Goal: Obtain resource: Download file/media

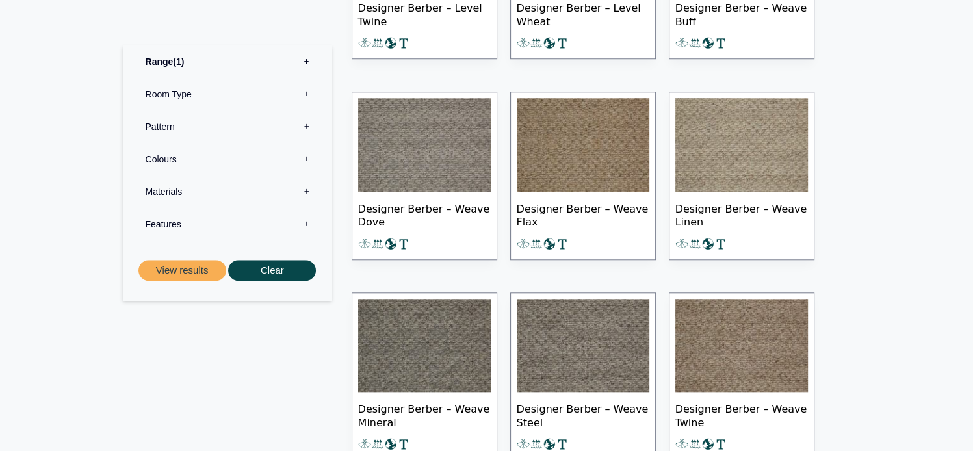
scroll to position [1112, 0]
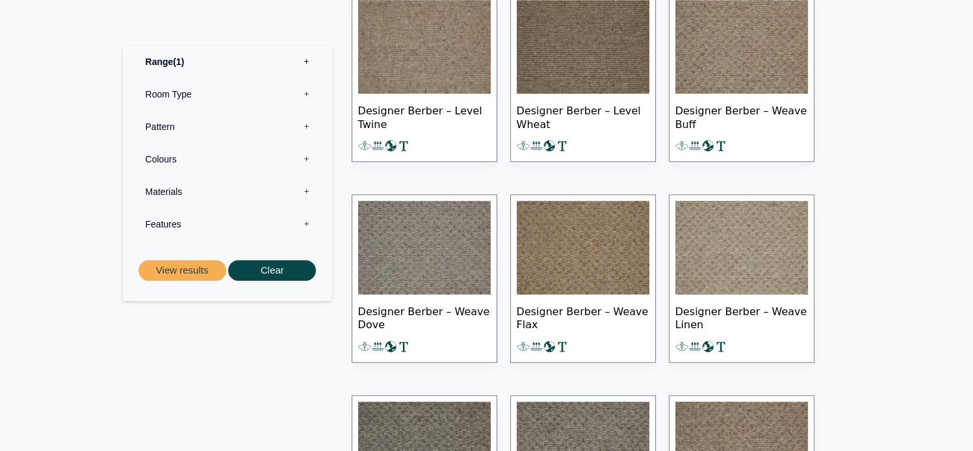
click at [753, 247] on img at bounding box center [741, 248] width 133 height 94
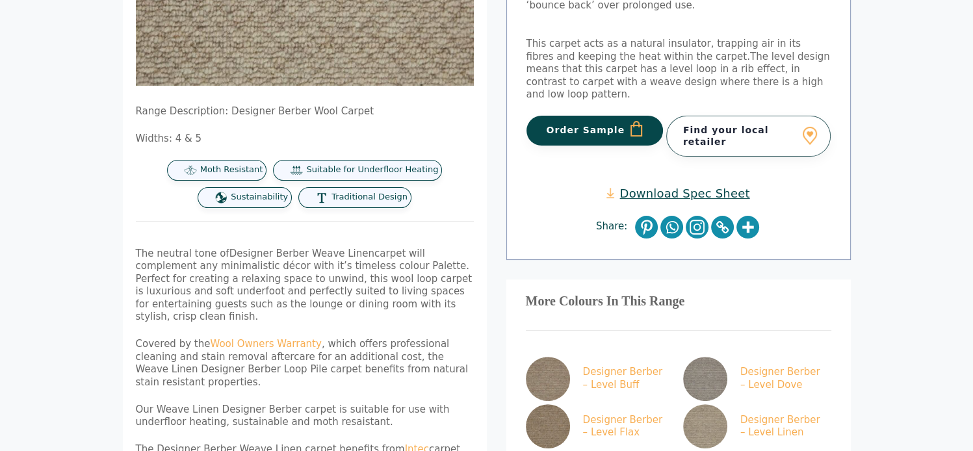
scroll to position [319, 0]
click at [666, 185] on link "Download Spec Sheet" at bounding box center [678, 192] width 143 height 15
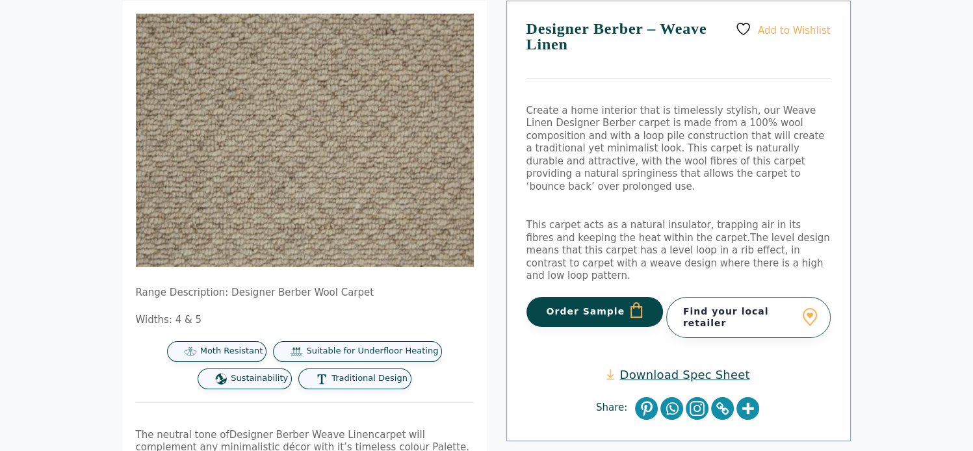
scroll to position [134, 0]
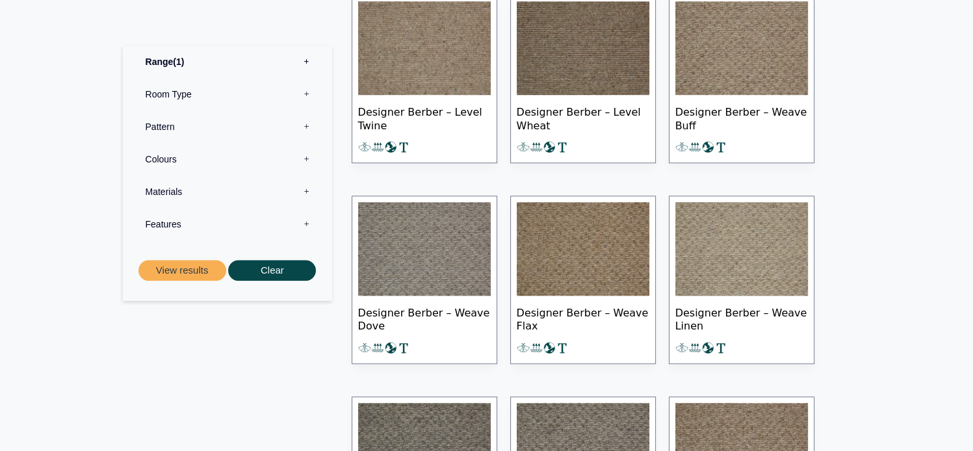
scroll to position [1112, 0]
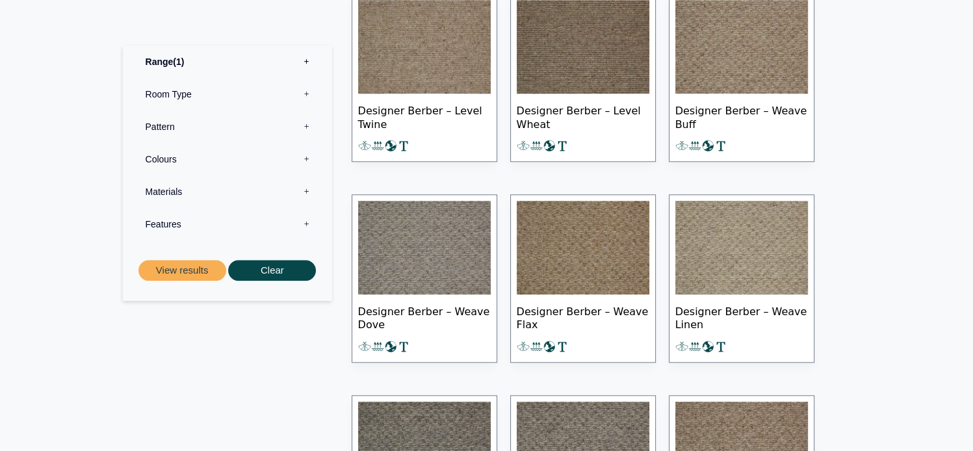
click at [742, 58] on img at bounding box center [741, 47] width 133 height 94
